Goal: Information Seeking & Learning: Check status

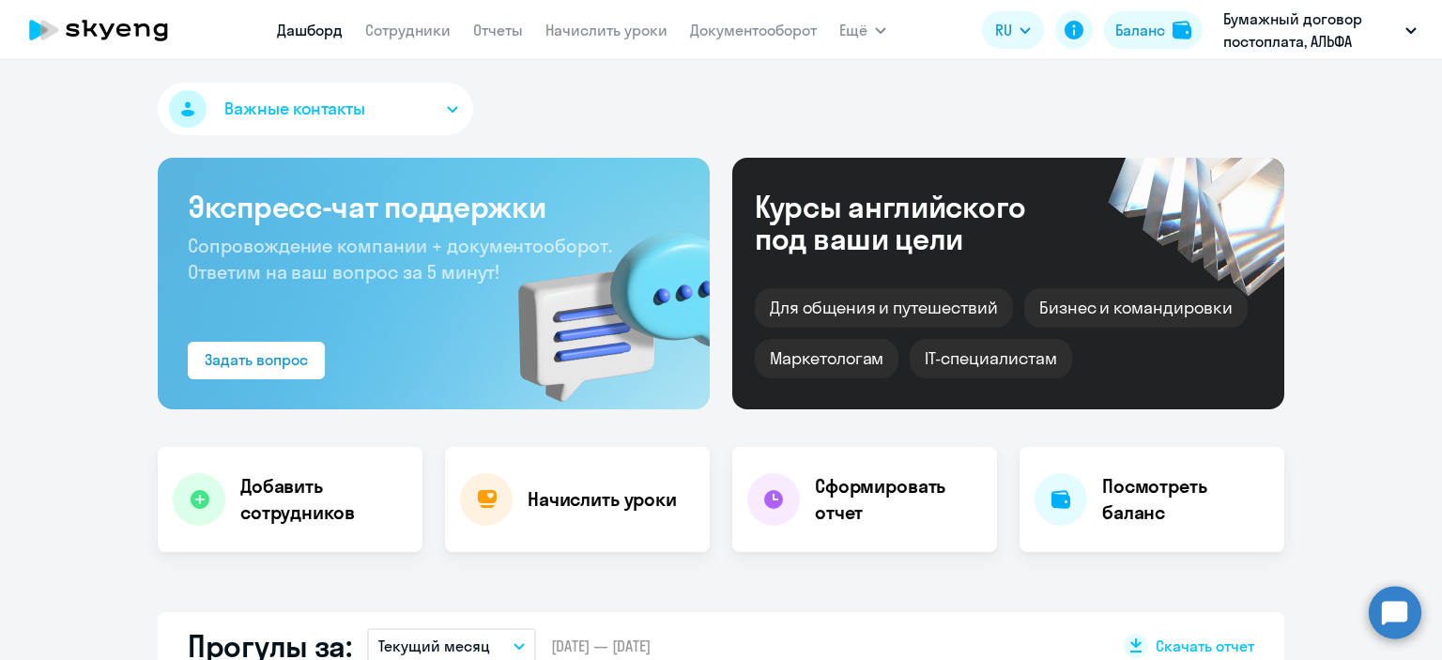
select select "30"
click at [433, 29] on link "Сотрудники" at bounding box center [407, 30] width 85 height 19
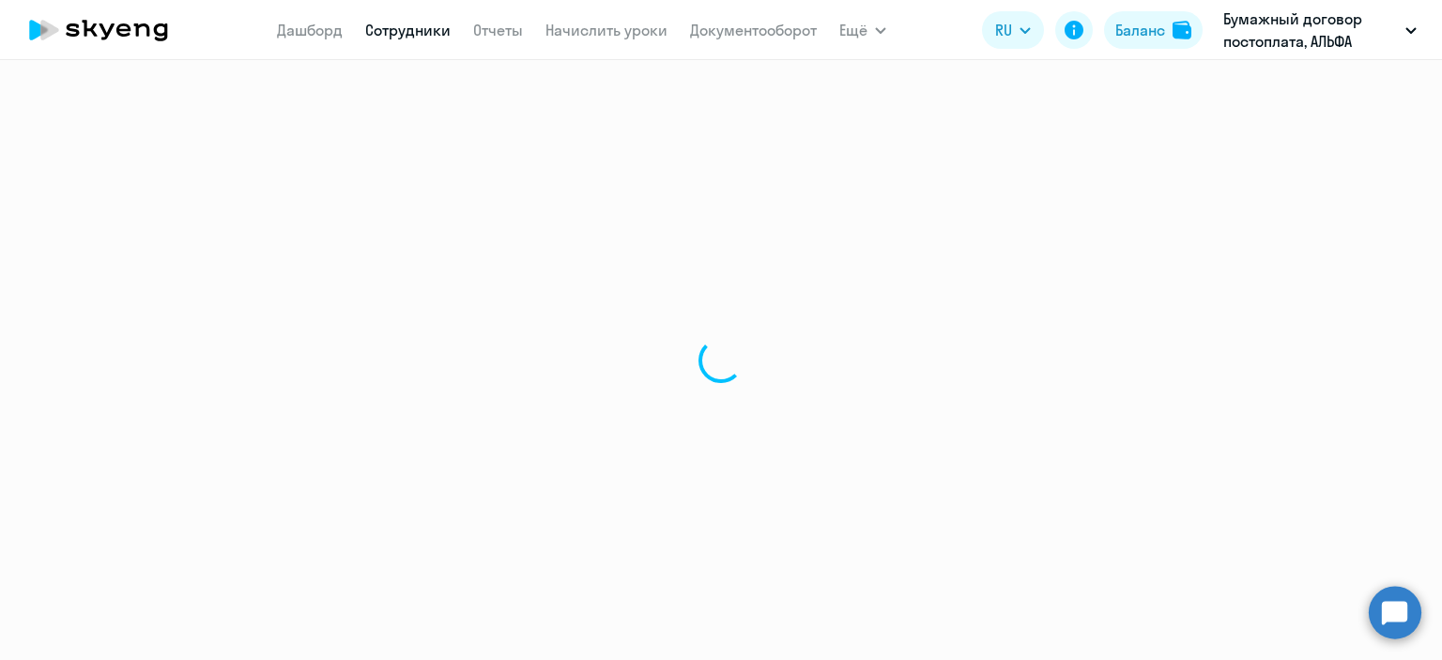
select select "30"
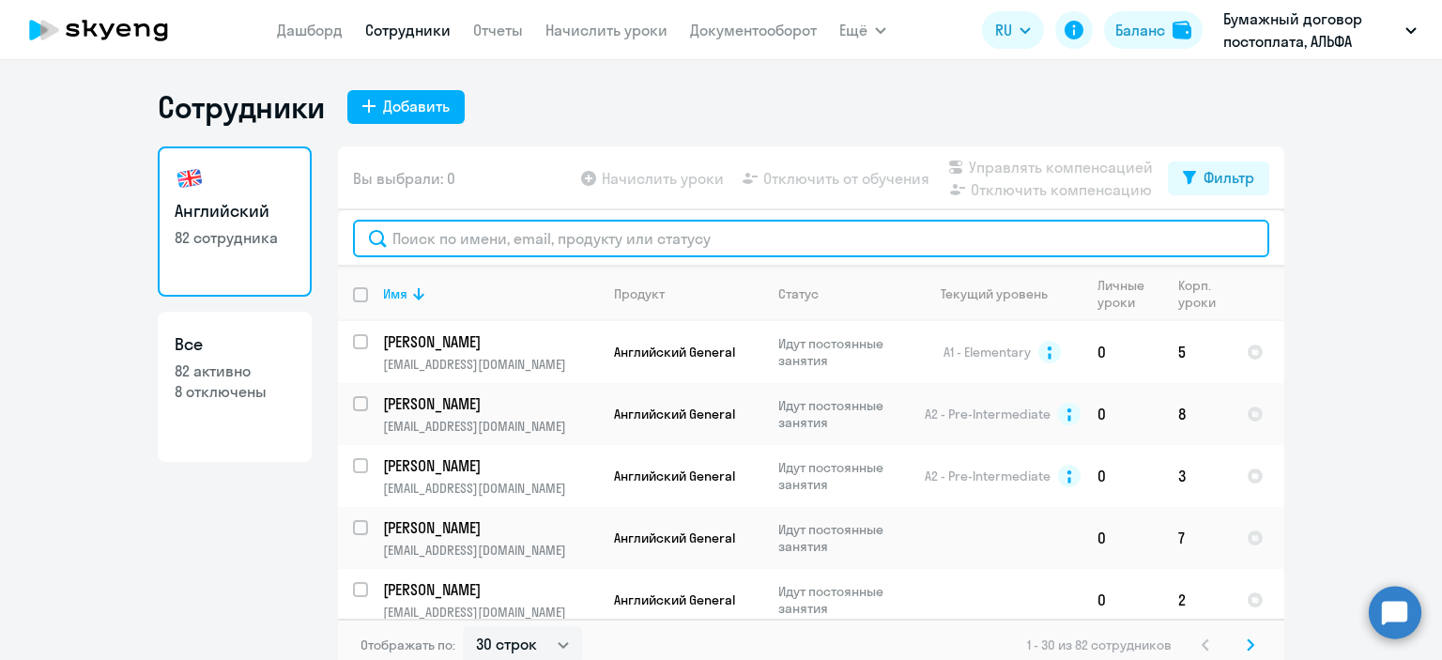
click at [559, 236] on input "text" at bounding box center [811, 239] width 916 height 38
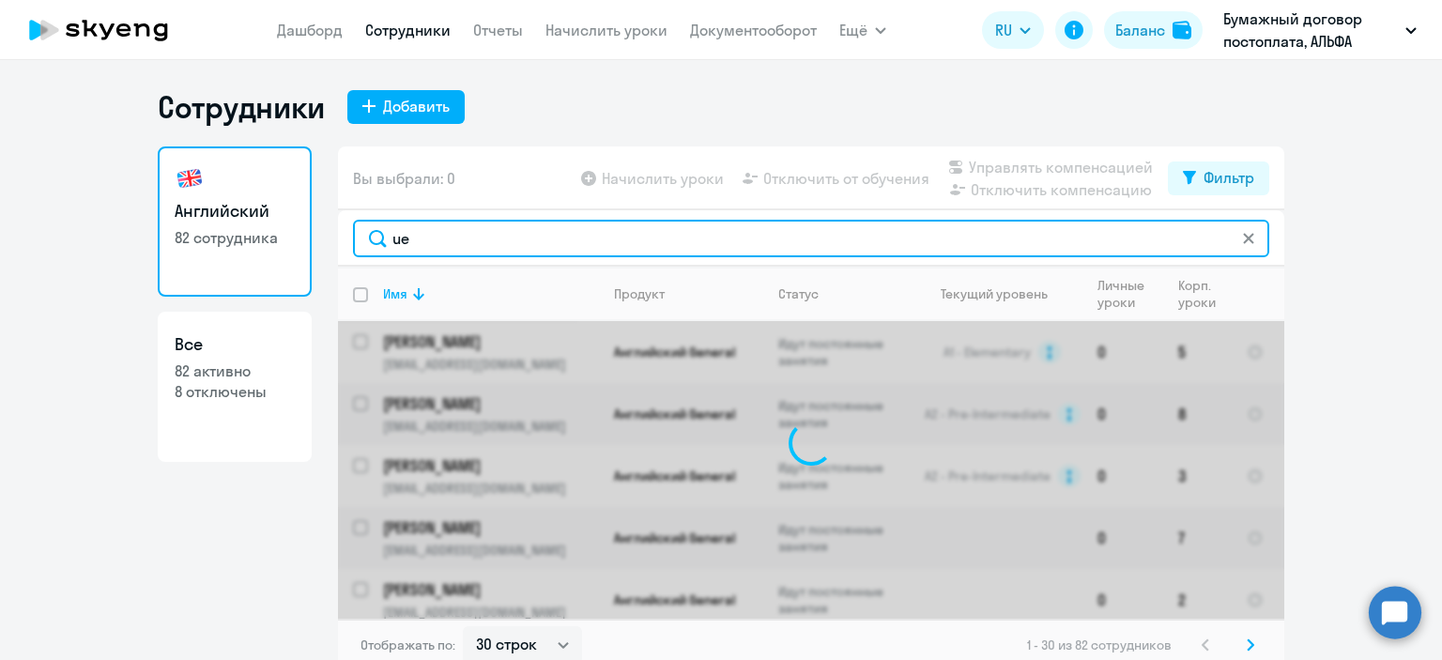
type input "u"
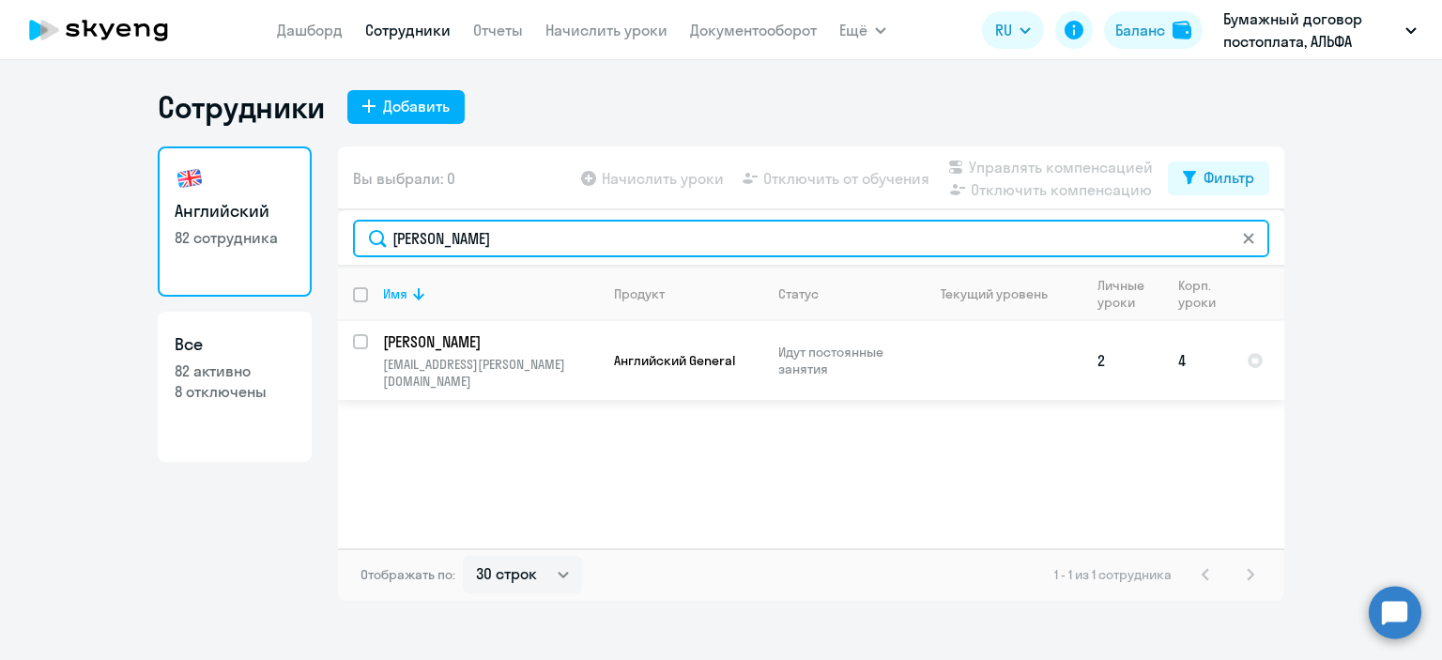
type input "[PERSON_NAME]"
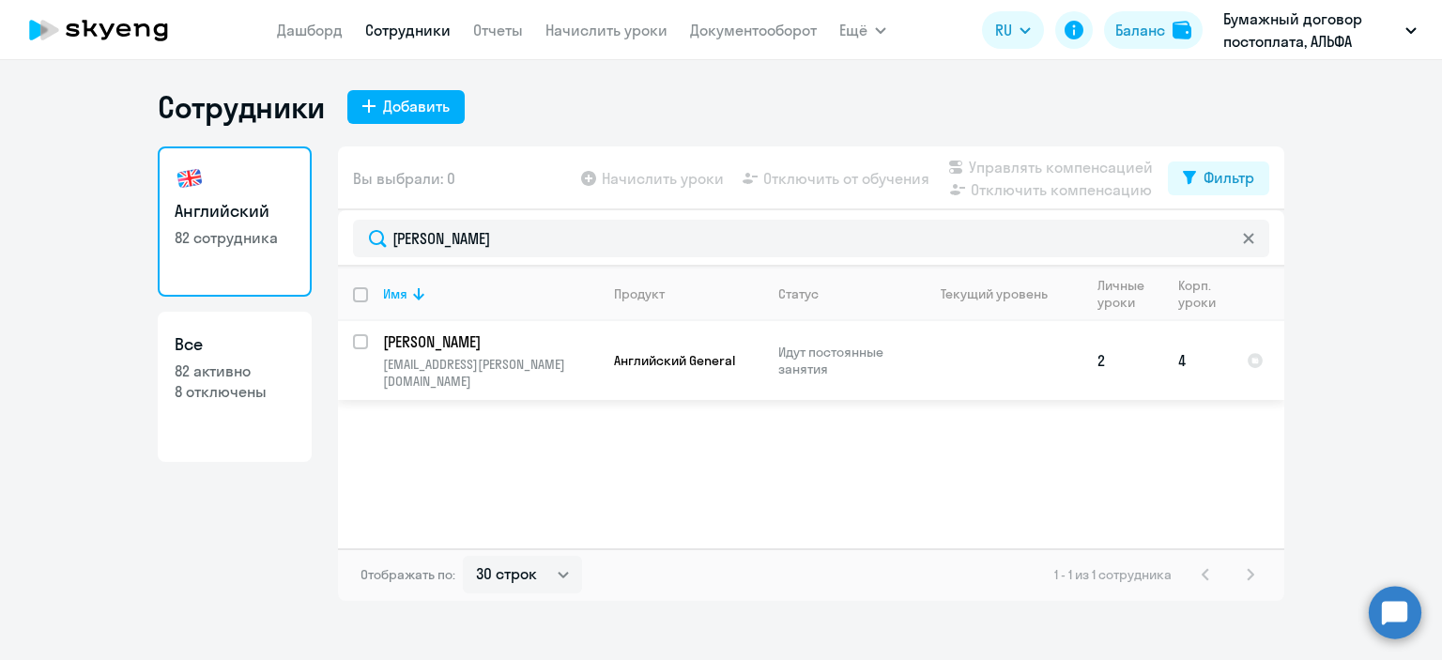
click at [523, 344] on p "[PERSON_NAME]" at bounding box center [489, 341] width 212 height 21
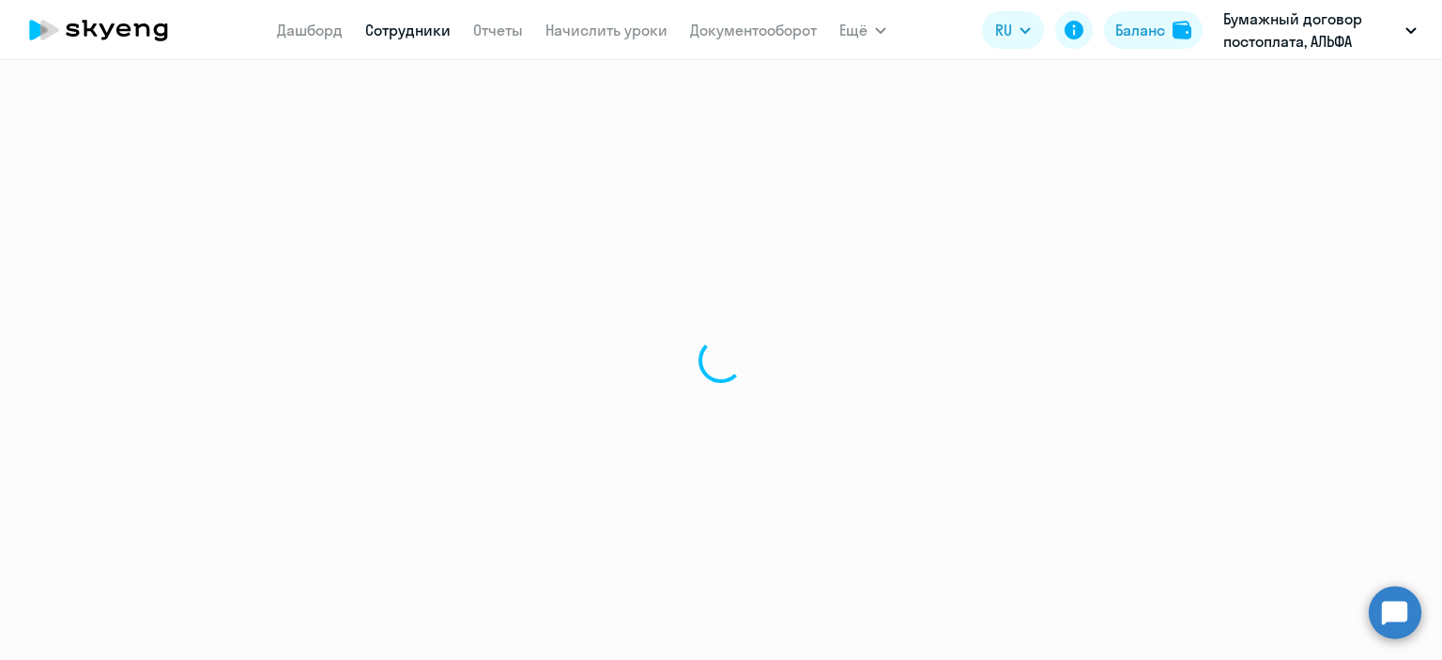
select select "english"
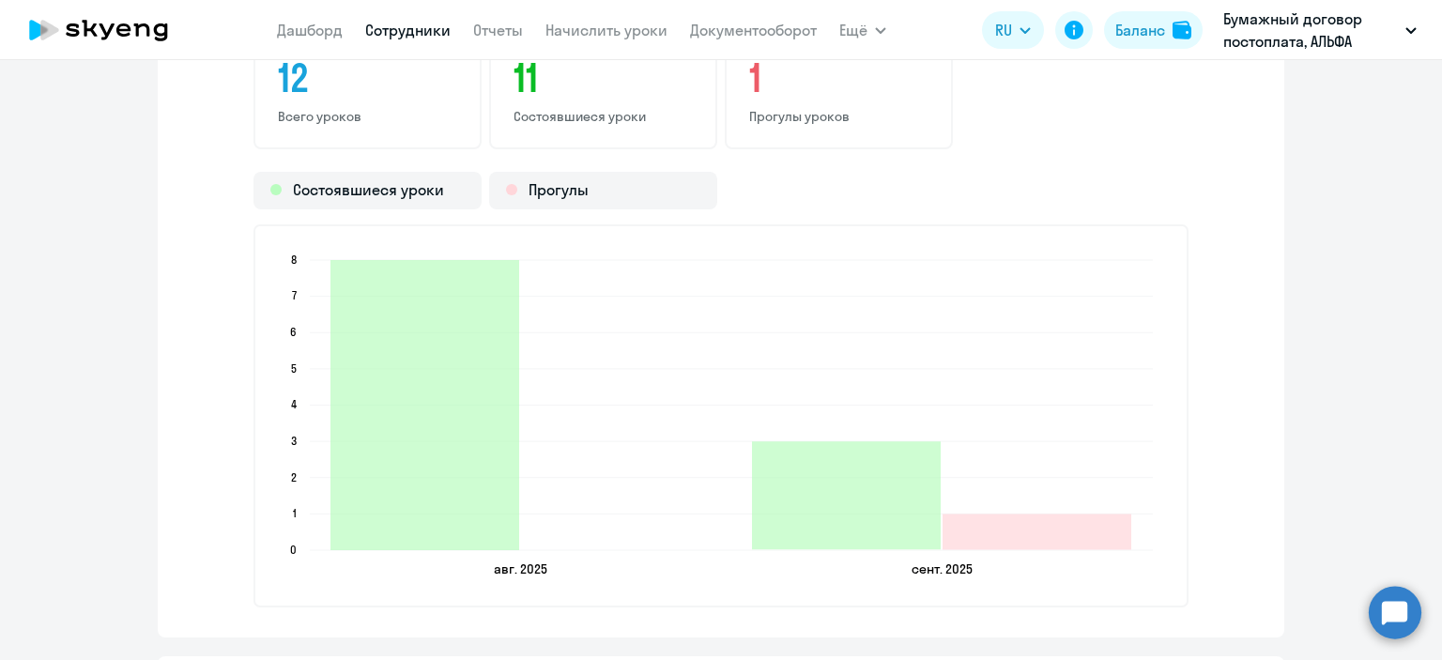
scroll to position [2440, 0]
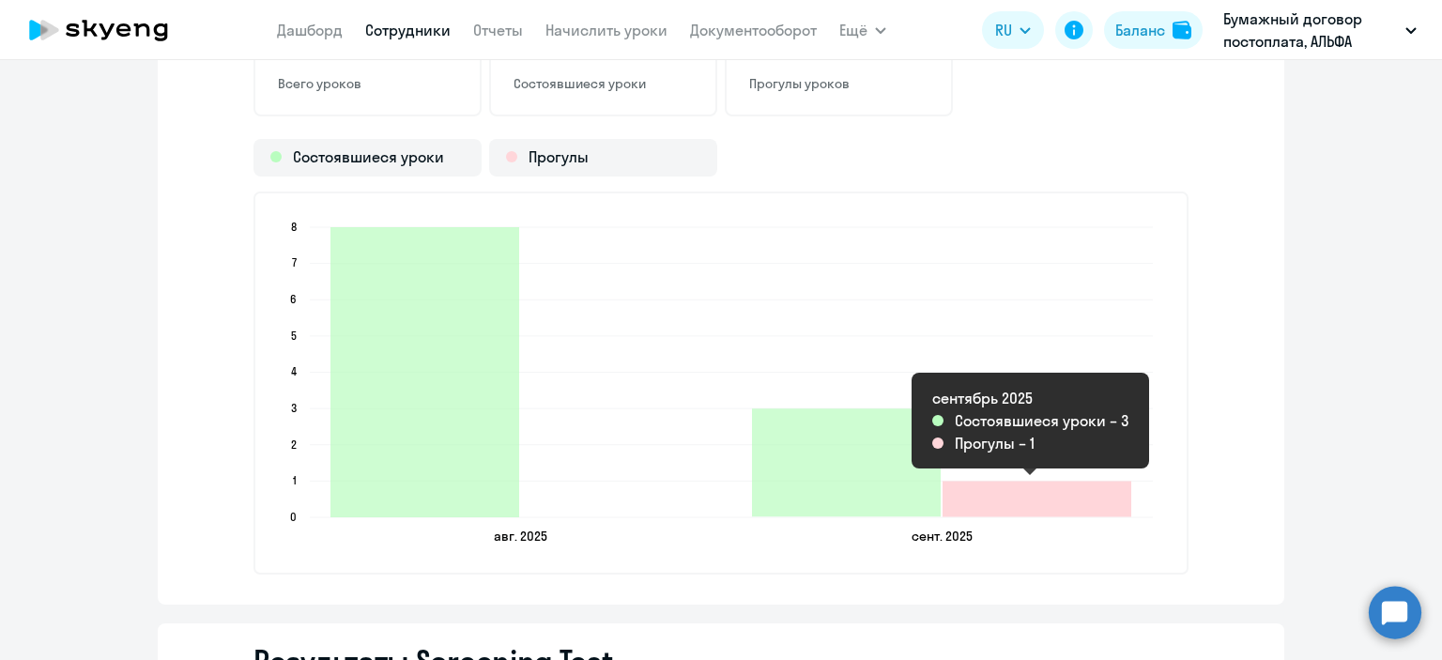
click at [990, 492] on icon "2025-09-04T17:00:00.000Z Прогулы 1" at bounding box center [1036, 499] width 189 height 36
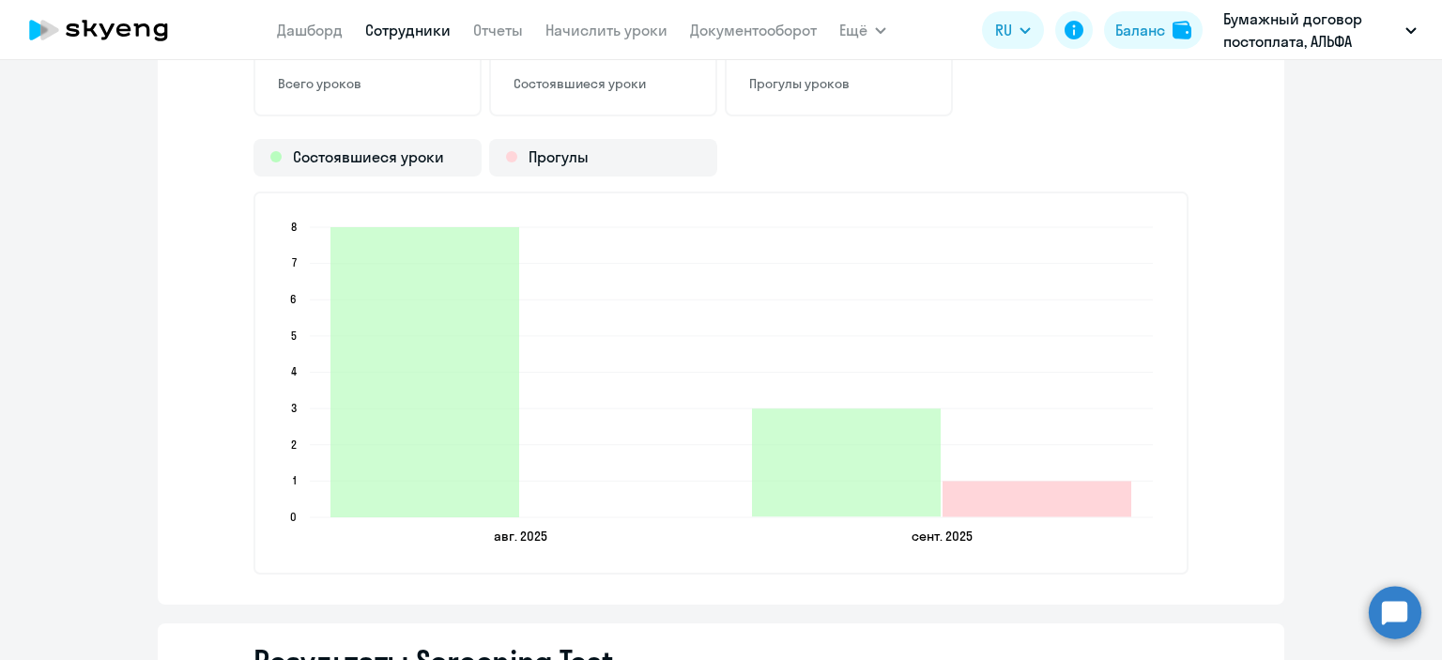
click at [987, 503] on icon "2025-09-04T17:00:00.000Z Прогулы 1" at bounding box center [1036, 499] width 189 height 36
click at [778, 84] on p "Прогулы уроков" at bounding box center [838, 83] width 179 height 17
click at [749, 78] on p "Прогулы уроков" at bounding box center [838, 83] width 179 height 17
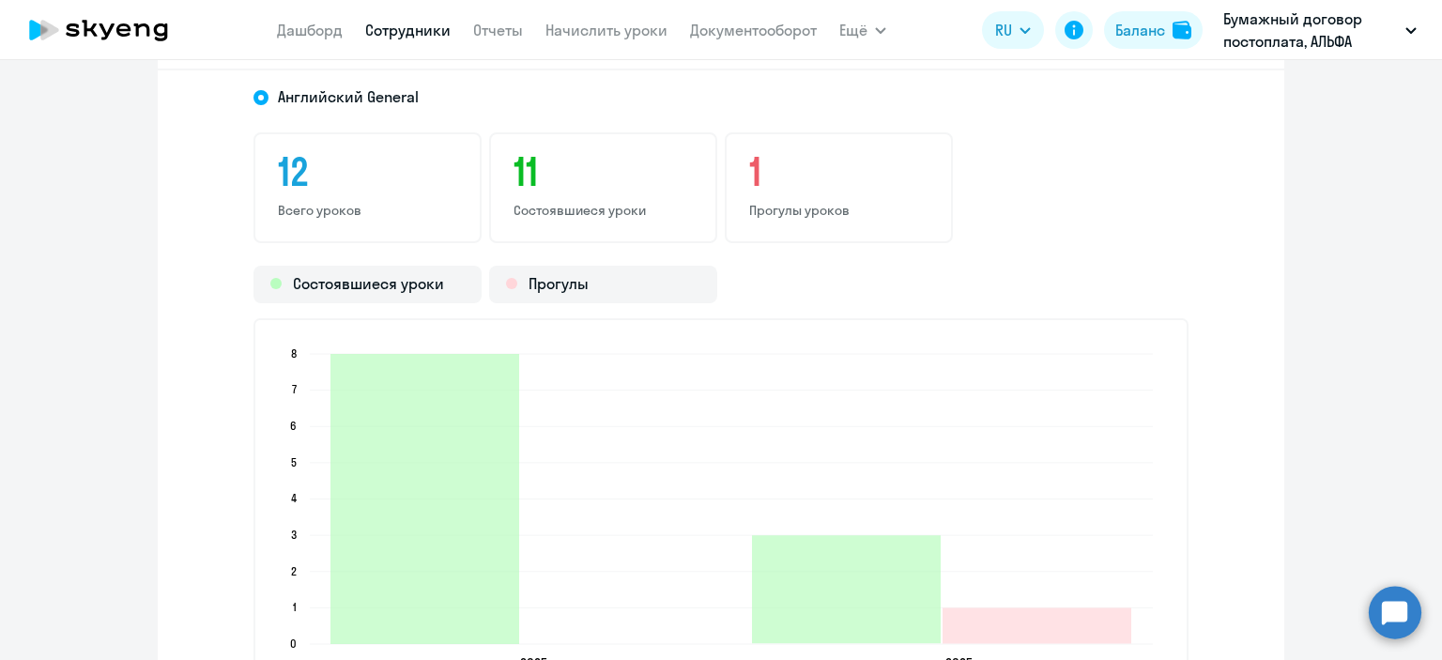
scroll to position [2253, 0]
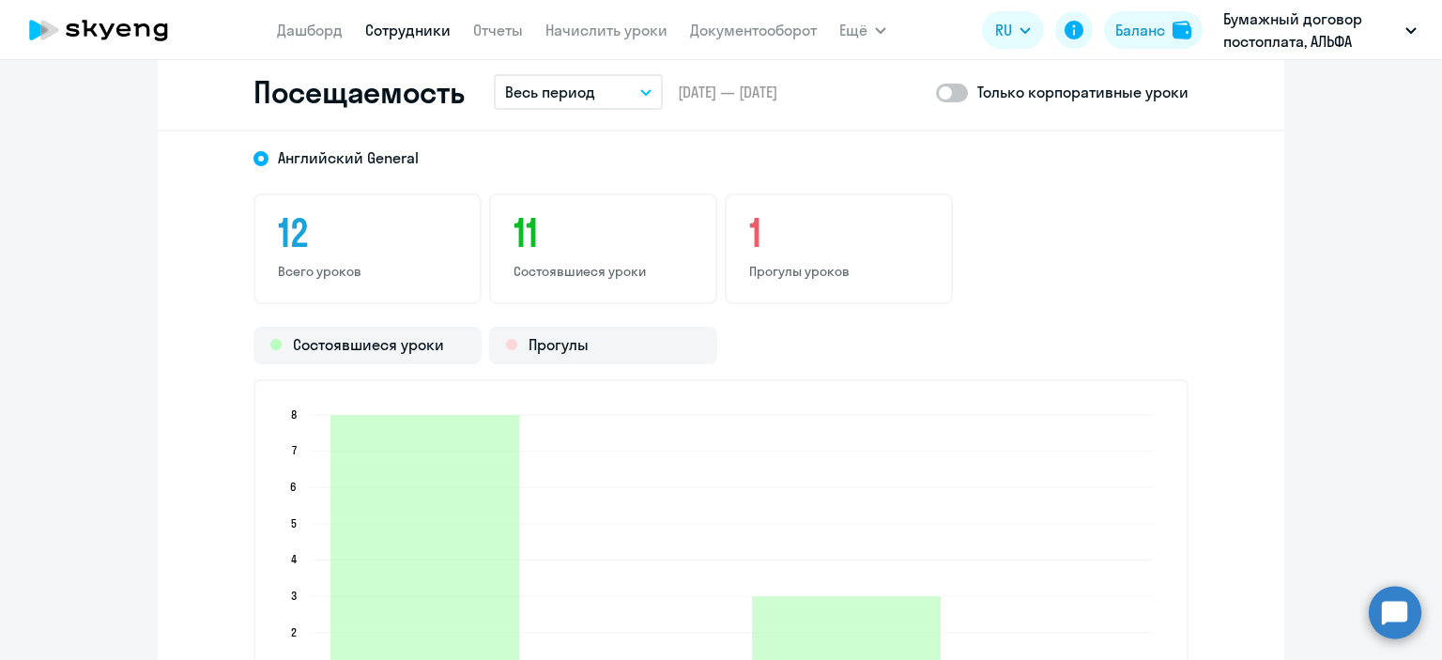
click at [757, 255] on div "1 Прогулы уроков" at bounding box center [839, 248] width 228 height 111
click at [749, 239] on h3 "1" at bounding box center [838, 232] width 179 height 45
click at [624, 83] on button "Весь период" at bounding box center [578, 92] width 169 height 36
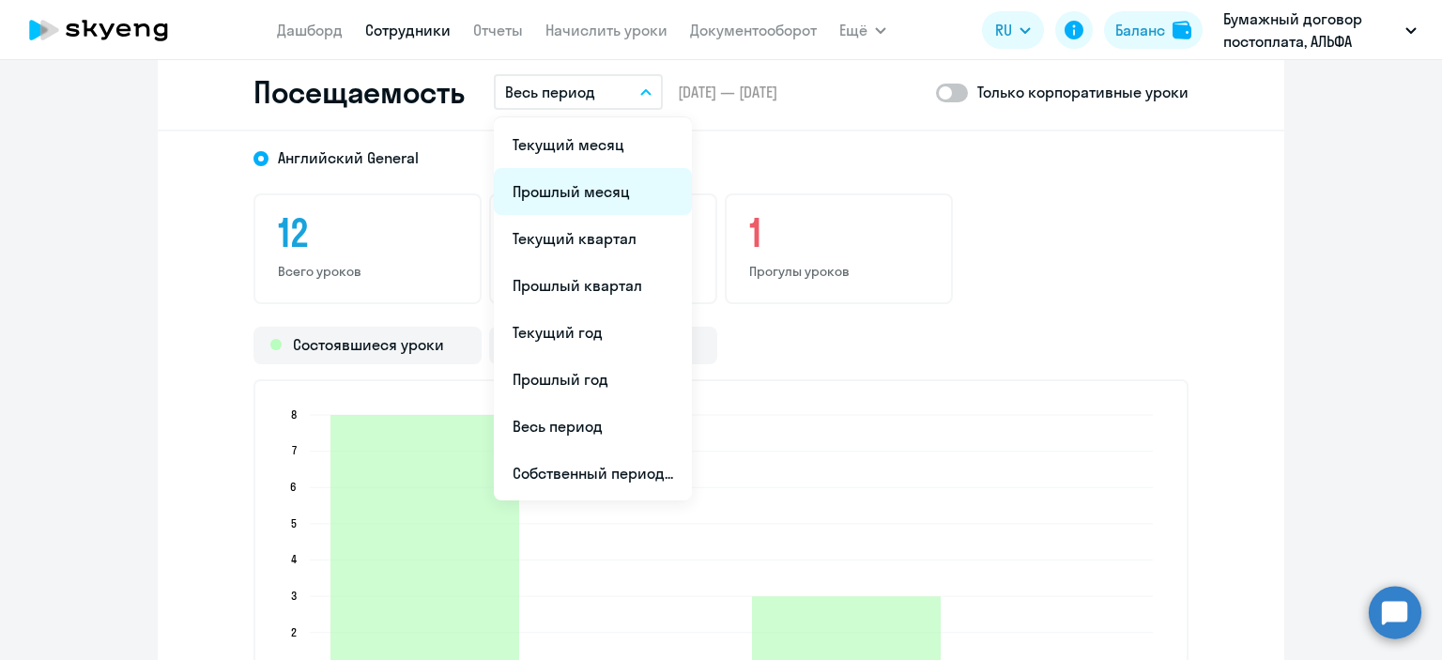
click at [604, 179] on li "Прошлый месяц" at bounding box center [593, 191] width 198 height 47
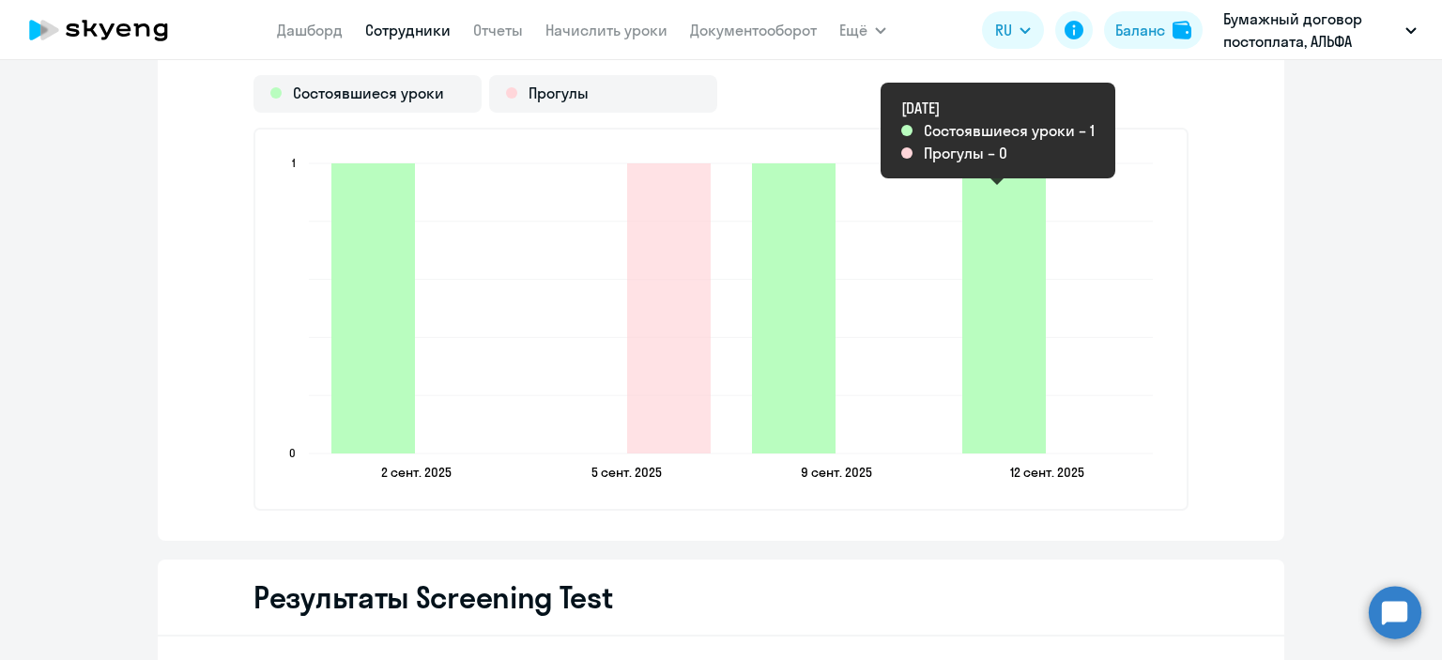
scroll to position [2534, 0]
